Goal: Find contact information: Find contact information

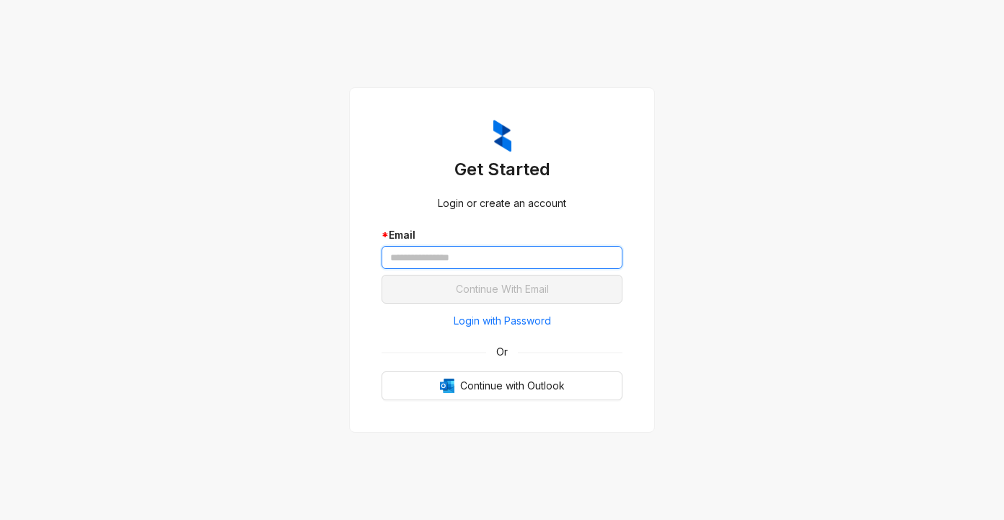
click at [402, 259] on input "text" at bounding box center [501, 257] width 241 height 23
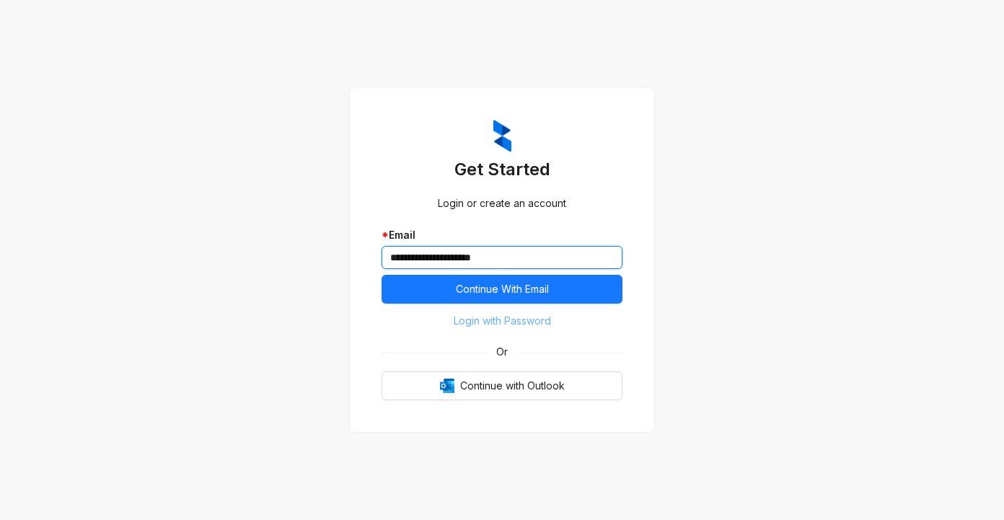
type input "**********"
click at [415, 320] on button "Login with Password" at bounding box center [501, 320] width 241 height 23
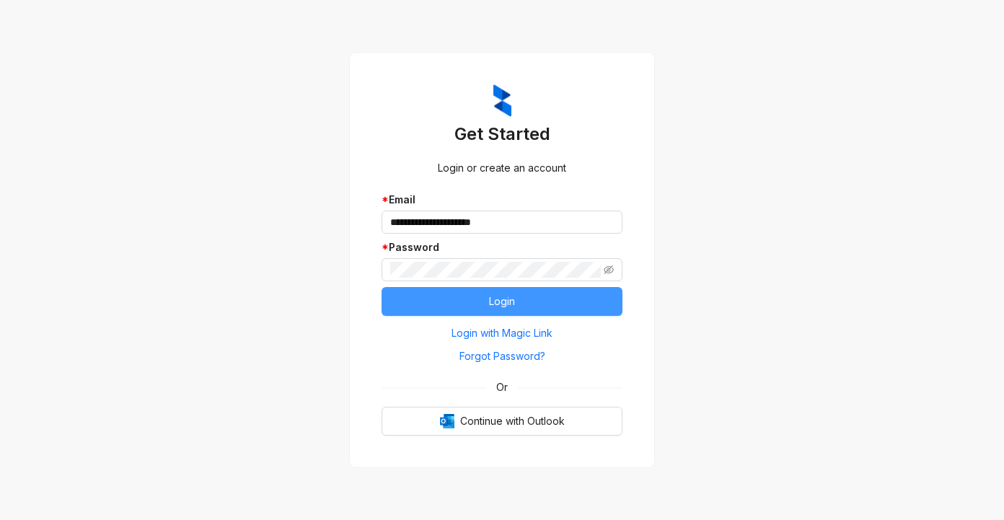
click at [432, 304] on button "Login" at bounding box center [501, 301] width 241 height 29
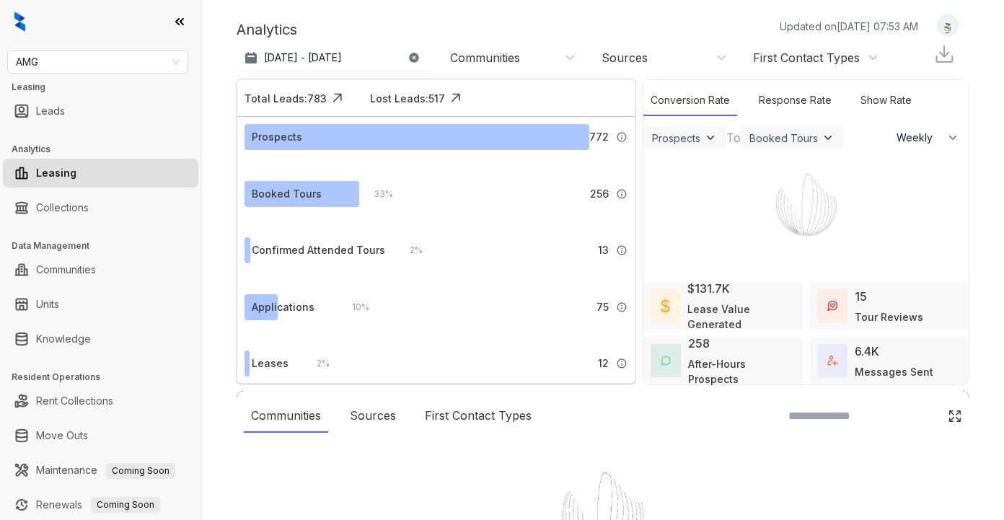
select select "******"
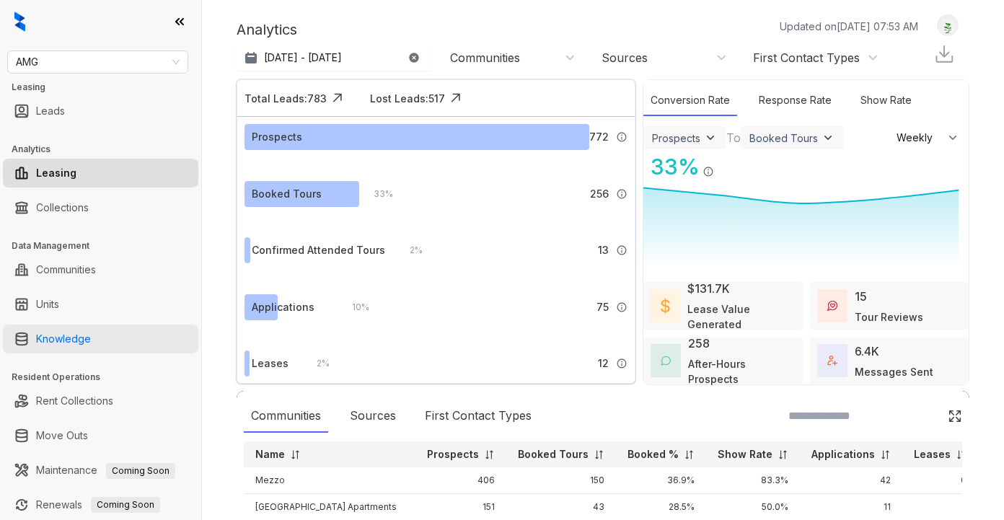
click at [60, 342] on link "Knowledge" at bounding box center [63, 338] width 55 height 29
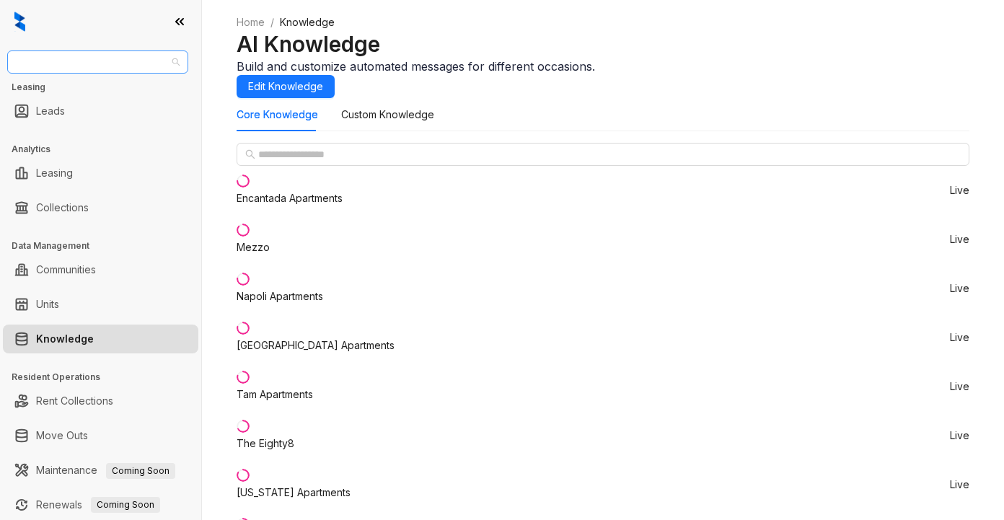
click at [81, 53] on span "AMG" at bounding box center [98, 62] width 164 height 22
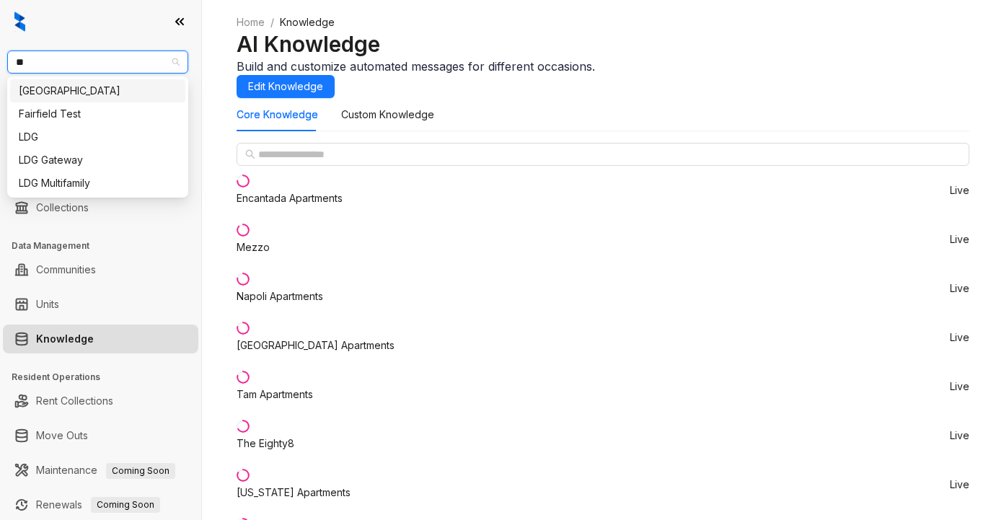
type input "***"
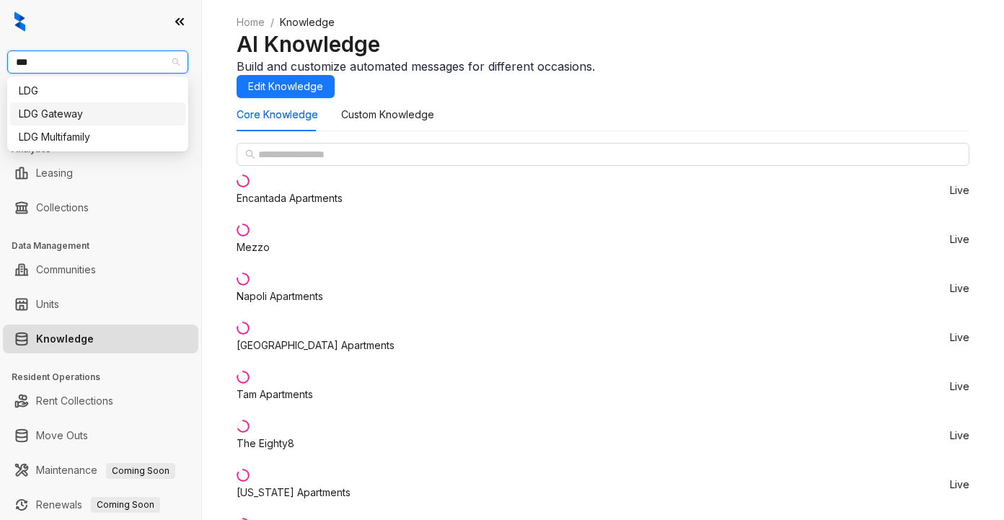
click at [47, 111] on div "LDG Gateway" at bounding box center [98, 114] width 158 height 16
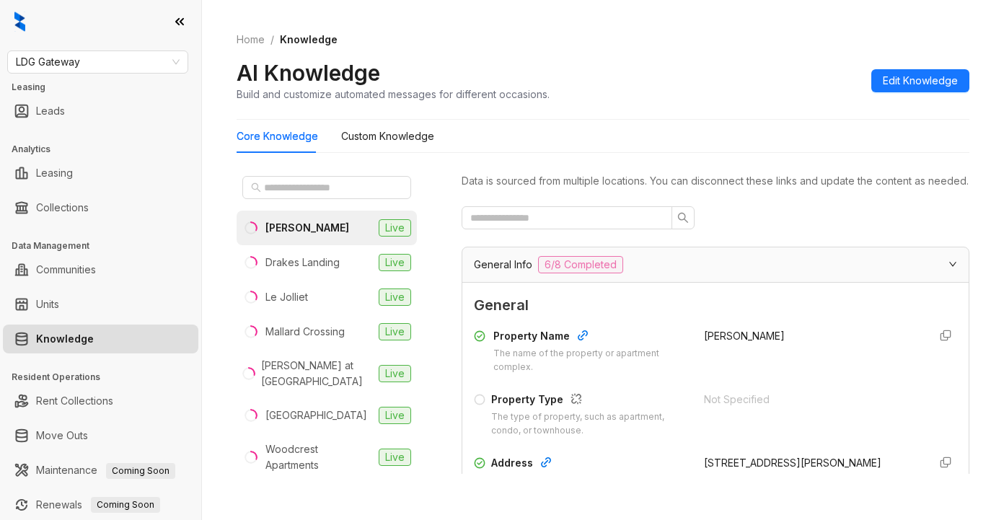
click at [753, 229] on div at bounding box center [715, 217] width 508 height 23
click at [299, 191] on input "text" at bounding box center [327, 188] width 127 height 16
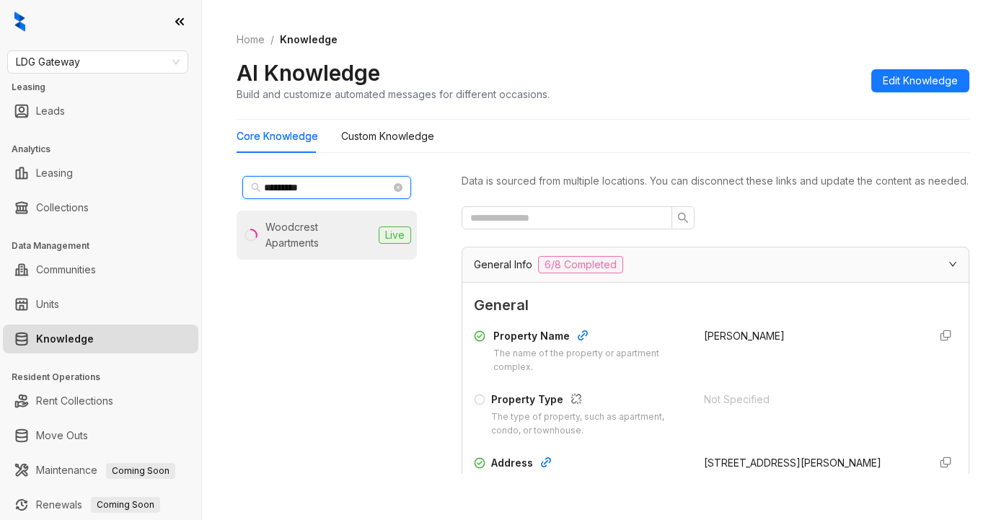
type input "*********"
click at [302, 229] on div "Woodcrest Apartments" at bounding box center [318, 235] width 107 height 32
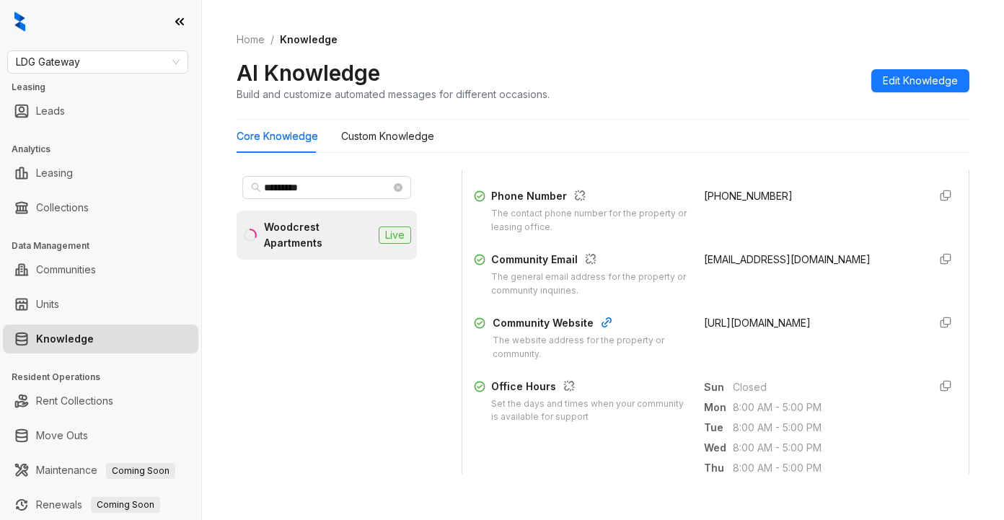
scroll to position [297, 0]
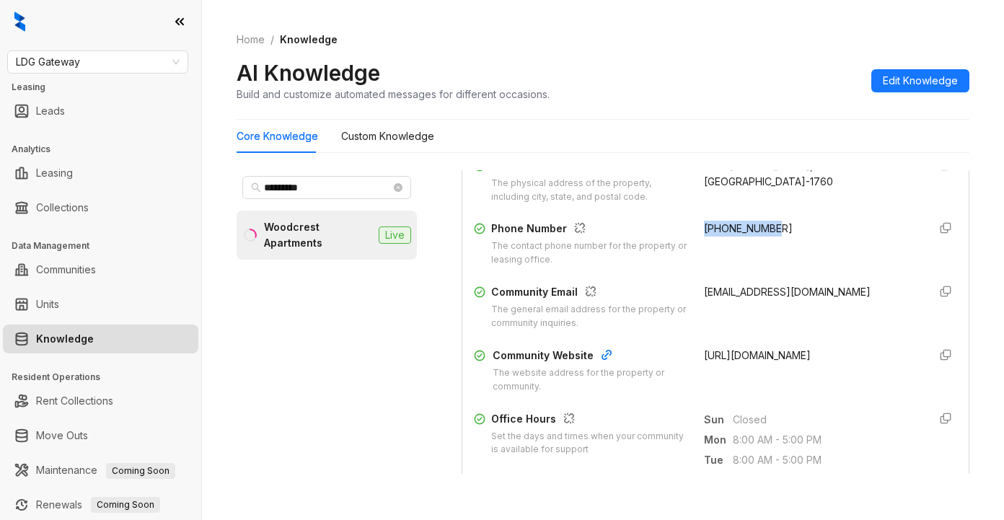
drag, startPoint x: 683, startPoint y: 180, endPoint x: 776, endPoint y: 258, distance: 121.8
click at [782, 267] on div "Phone Number The contact phone number for the property or leasing office. [PHON…" at bounding box center [715, 244] width 483 height 46
copy span "[PHONE_NUMBER]"
click at [766, 330] on div "[EMAIL_ADDRESS][DOMAIN_NAME]" at bounding box center [810, 307] width 213 height 46
drag, startPoint x: 686, startPoint y: 305, endPoint x: 795, endPoint y: 315, distance: 109.3
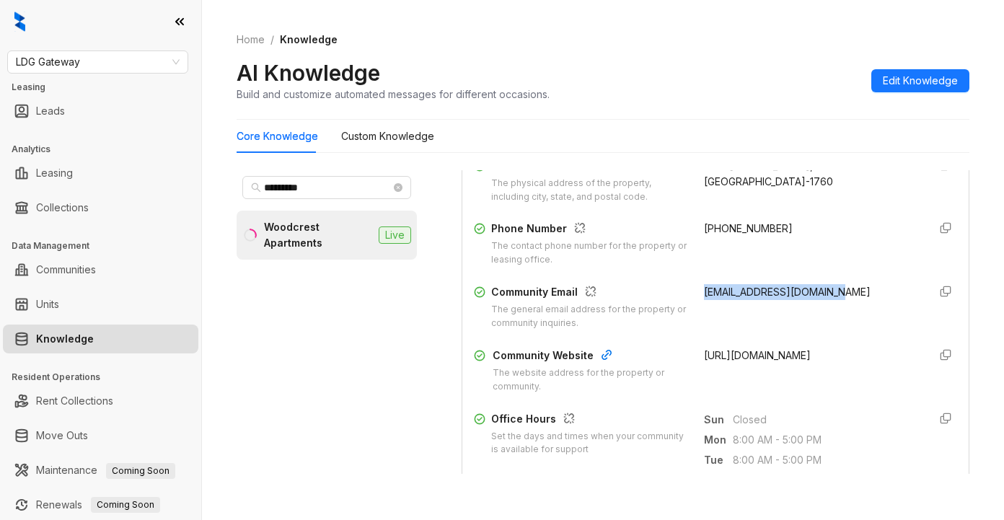
click at [843, 317] on div "Community Email The general email address for the property or community inquiri…" at bounding box center [715, 307] width 483 height 46
copy span "[EMAIL_ADDRESS][DOMAIN_NAME]"
click at [750, 86] on div "AI Knowledge Build and customize automated messages for different occasions. Ed…" at bounding box center [602, 80] width 733 height 43
click at [800, 355] on div "Property Name The name of the property or apartment complex. Woodcrest Apartmen…" at bounding box center [715, 211] width 483 height 373
